Goal: Information Seeking & Learning: Learn about a topic

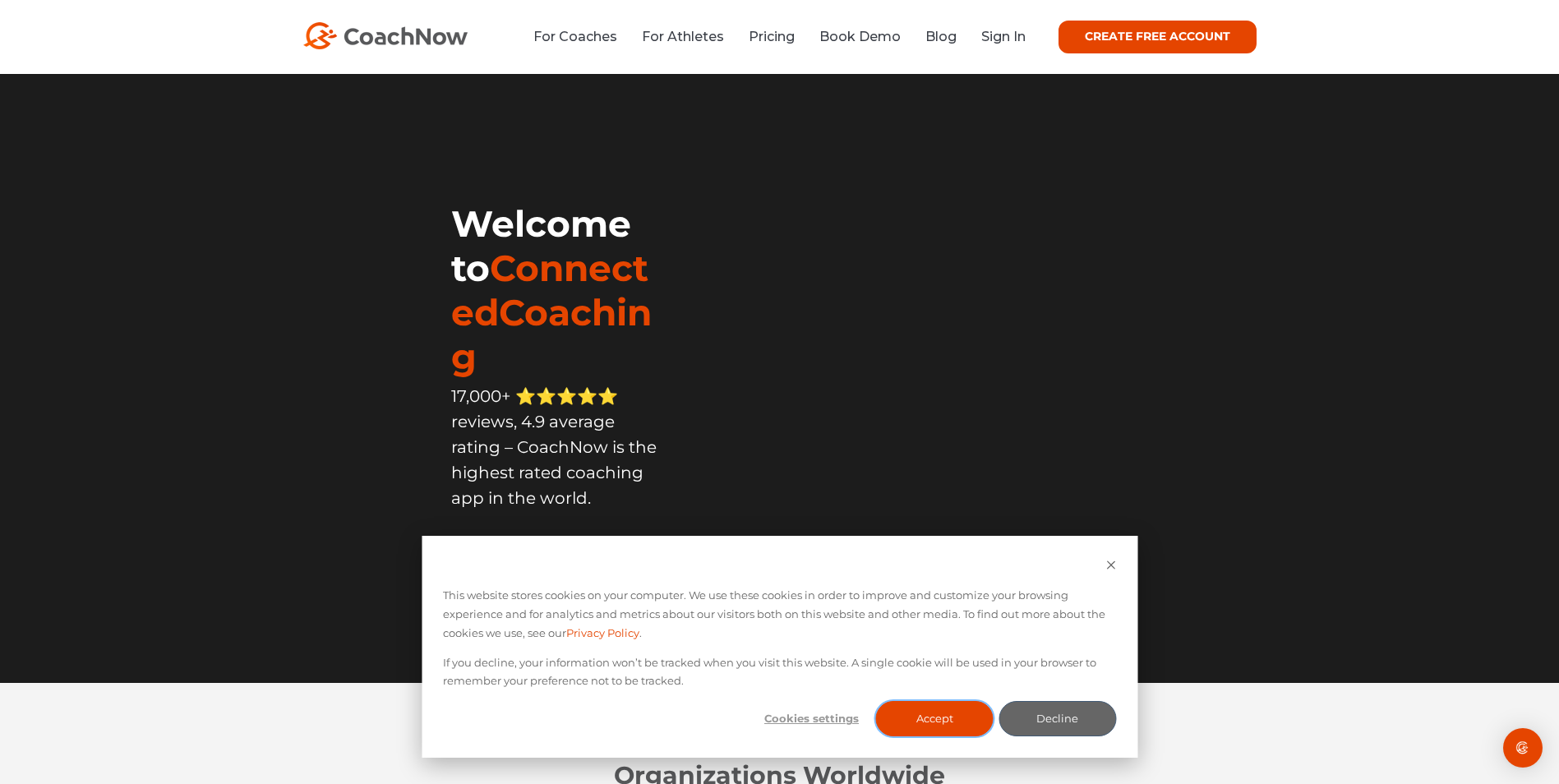
click at [950, 715] on button "Accept" at bounding box center [934, 718] width 118 height 35
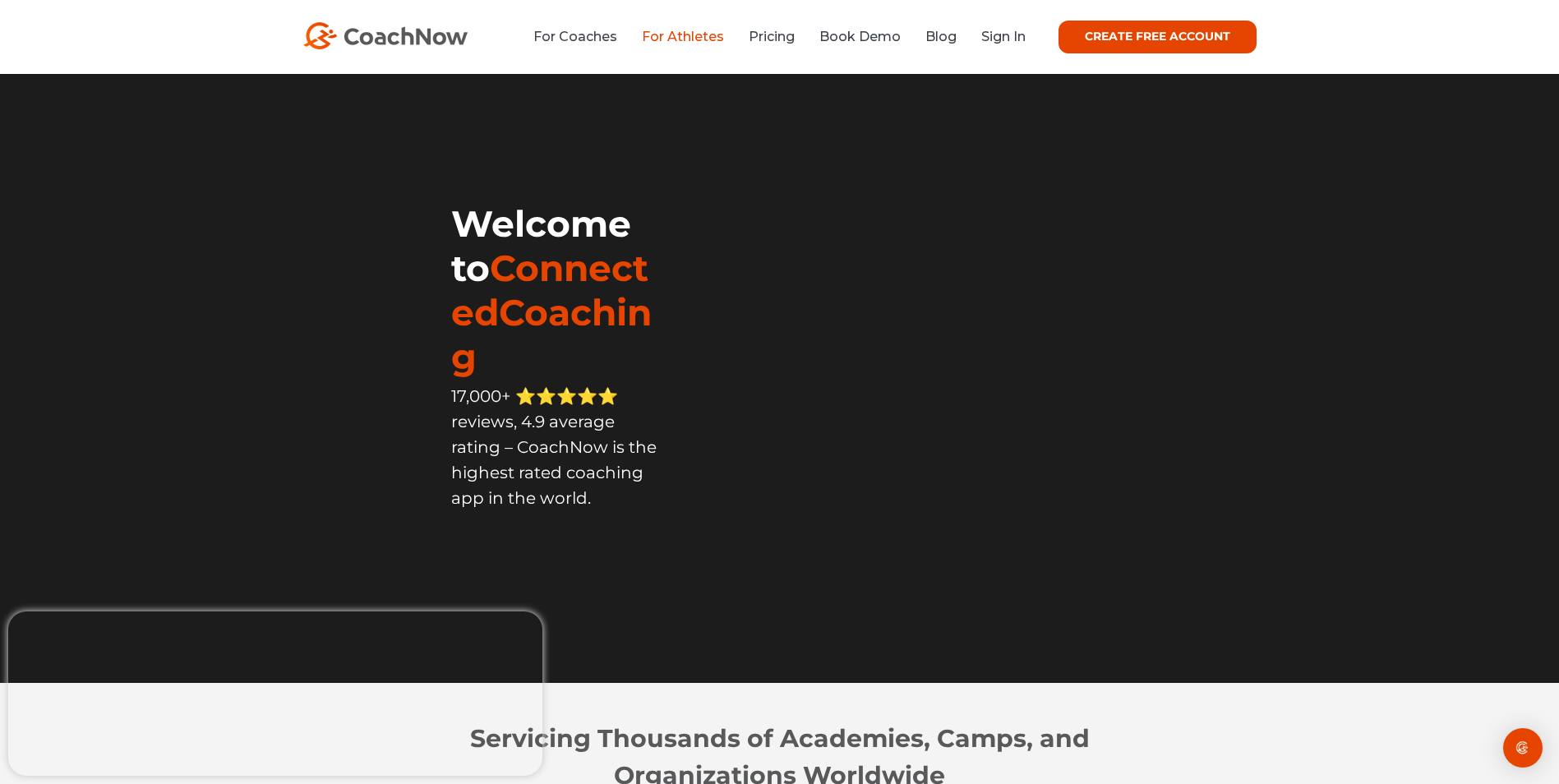
click at [678, 39] on link "For Athletes" at bounding box center [683, 36] width 83 height 16
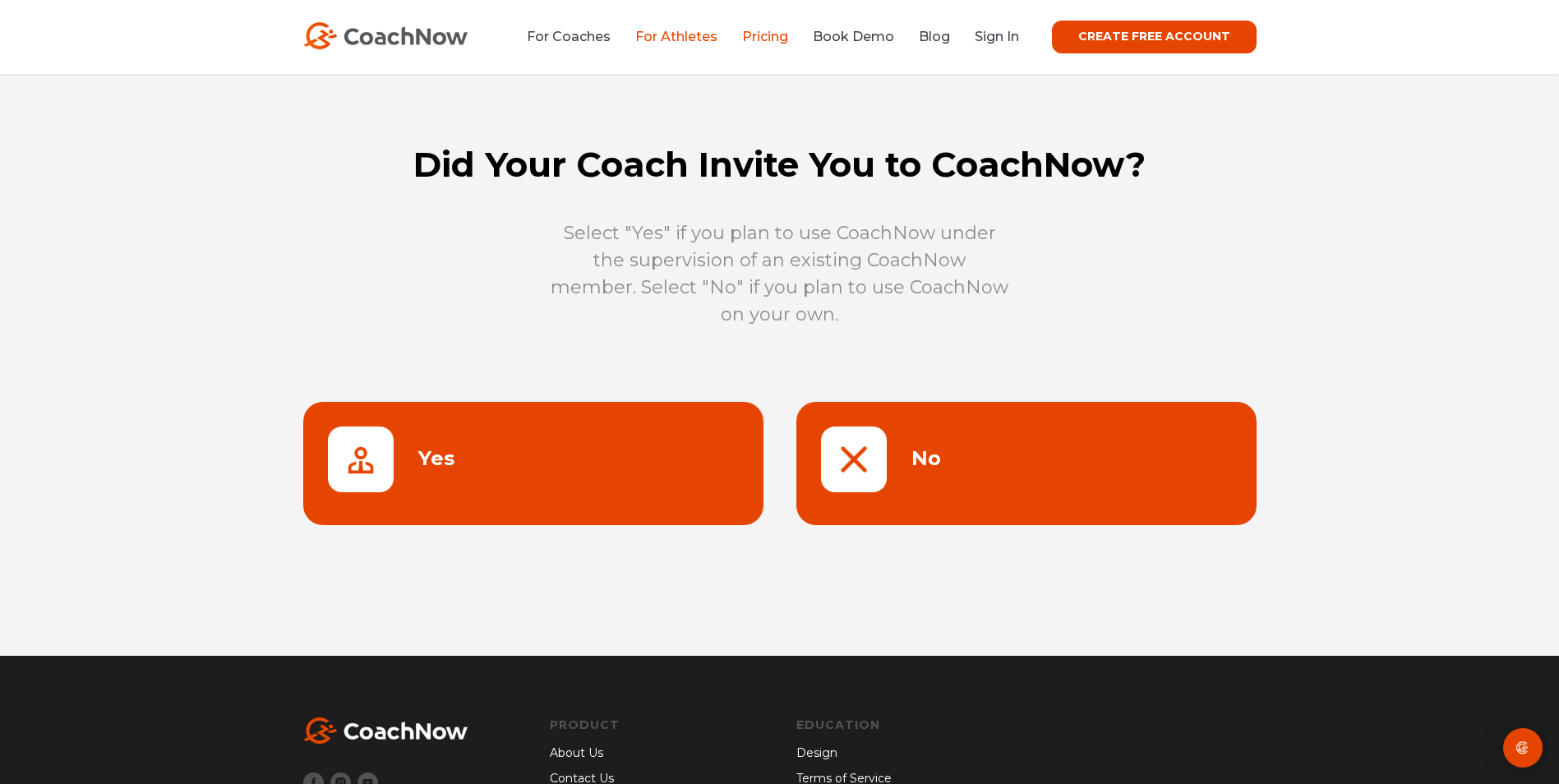
click at [779, 39] on link "Pricing" at bounding box center [766, 36] width 46 height 16
